Goal: Book appointment/travel/reservation

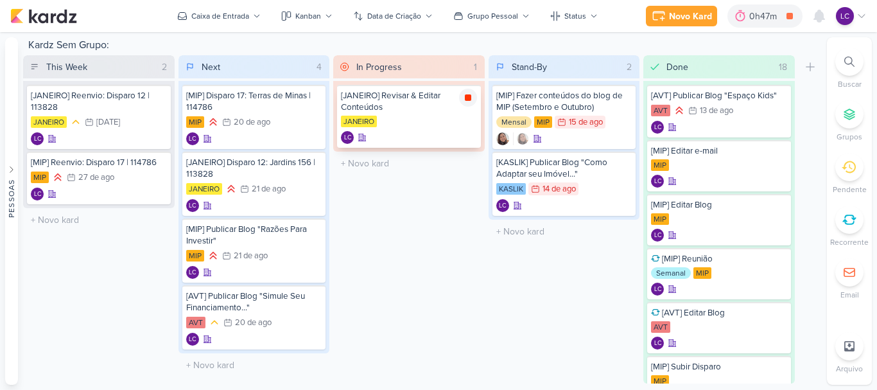
click at [465, 96] on icon at bounding box center [468, 97] width 6 height 6
click at [767, 19] on div at bounding box center [758, 16] width 18 height 21
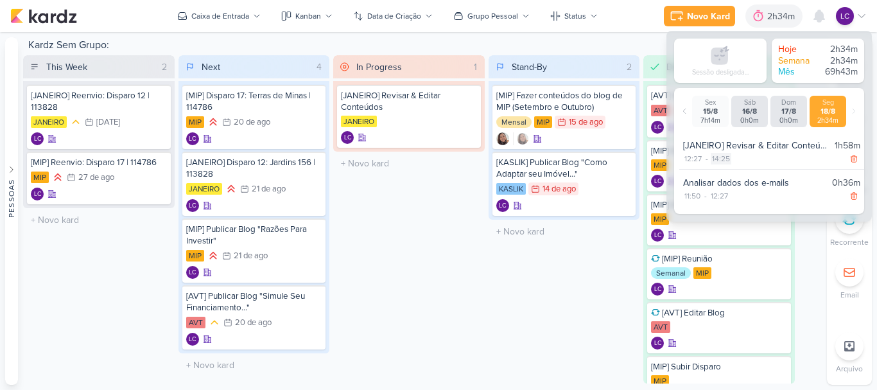
click at [730, 157] on div "14:25" at bounding box center [721, 159] width 21 height 12
select select "14"
select select "25"
click at [726, 171] on select "00 01 02 03 04 05 06 07 08 09 10 11 12 13 14 15 16 17 18 19 20 21 22 23" at bounding box center [720, 174] width 18 height 15
select select "13"
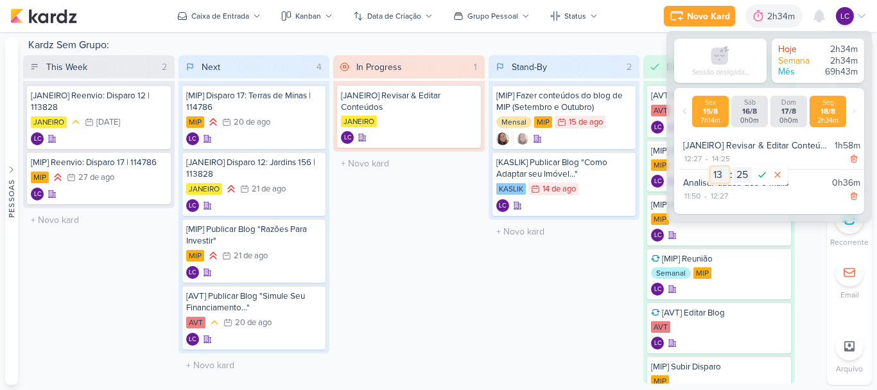
click at [711, 167] on select "00 01 02 03 04 05 06 07 08 09 10 11 12 13 14 15 16 17 18 19 20 21 22 23" at bounding box center [720, 174] width 18 height 15
click at [744, 175] on select "00 01 02 03 04 05 06 07 08 09 10 11 12 13 14 15 16 17 18 19 20 21 22 23 24 25 2…" at bounding box center [743, 174] width 18 height 15
select select "40"
click at [734, 167] on select "00 01 02 03 04 05 06 07 08 09 10 11 12 13 14 15 16 17 18 19 20 21 22 23 24 25 2…" at bounding box center [743, 174] width 18 height 15
click at [765, 177] on icon at bounding box center [762, 174] width 15 height 15
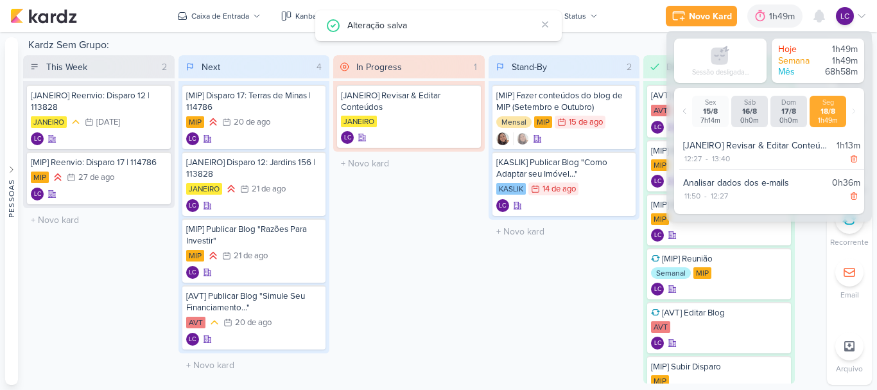
click at [577, 308] on div "Stand-By 2 Mover Para Esquerda Mover Para Direita [GEOGRAPHIC_DATA] [MIP] Fazer…" at bounding box center [565, 219] width 152 height 328
